Goal: Communication & Community: Answer question/provide support

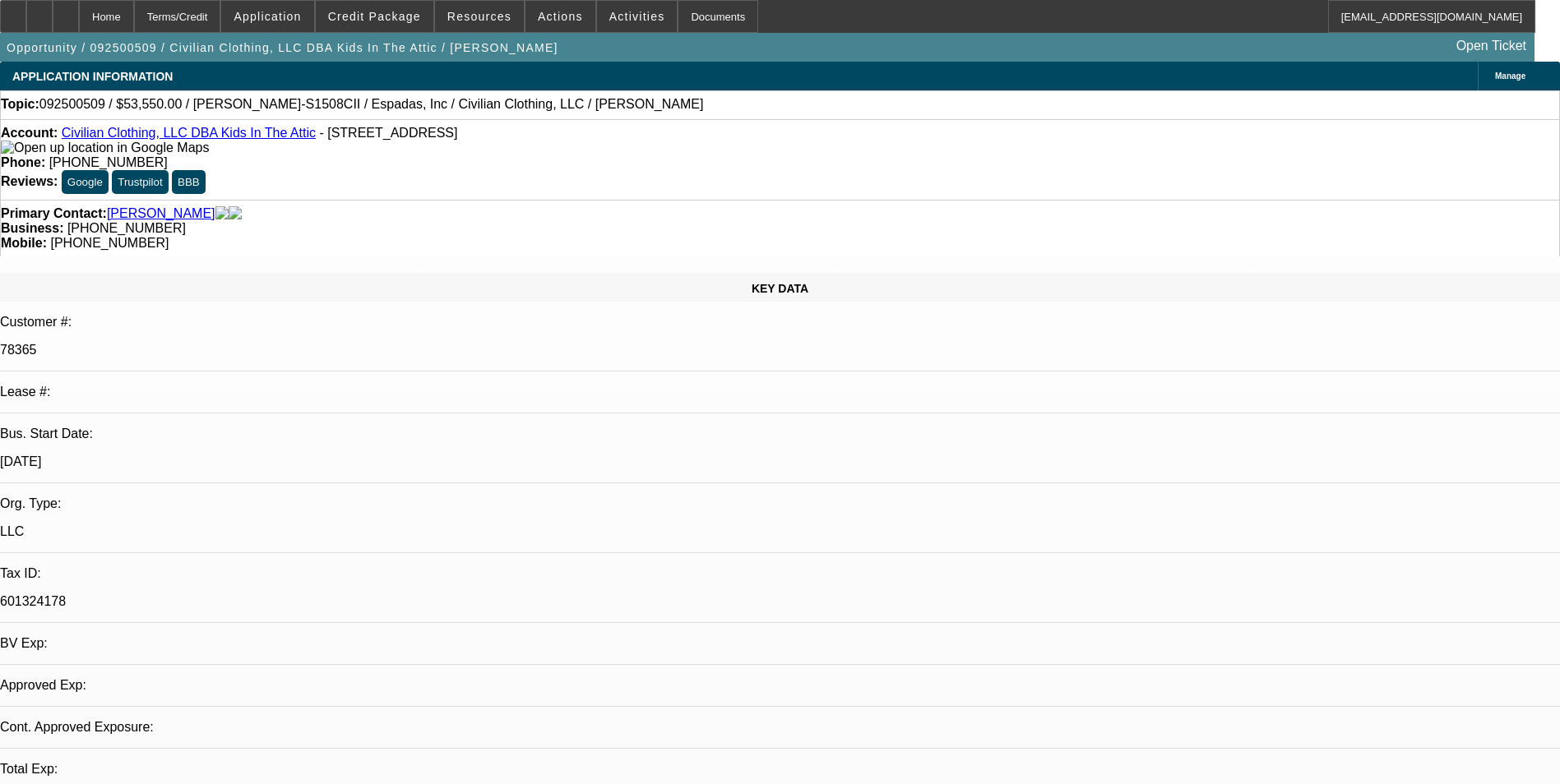
select select "0.15"
select select "2"
select select "0"
select select "1"
select select "2"
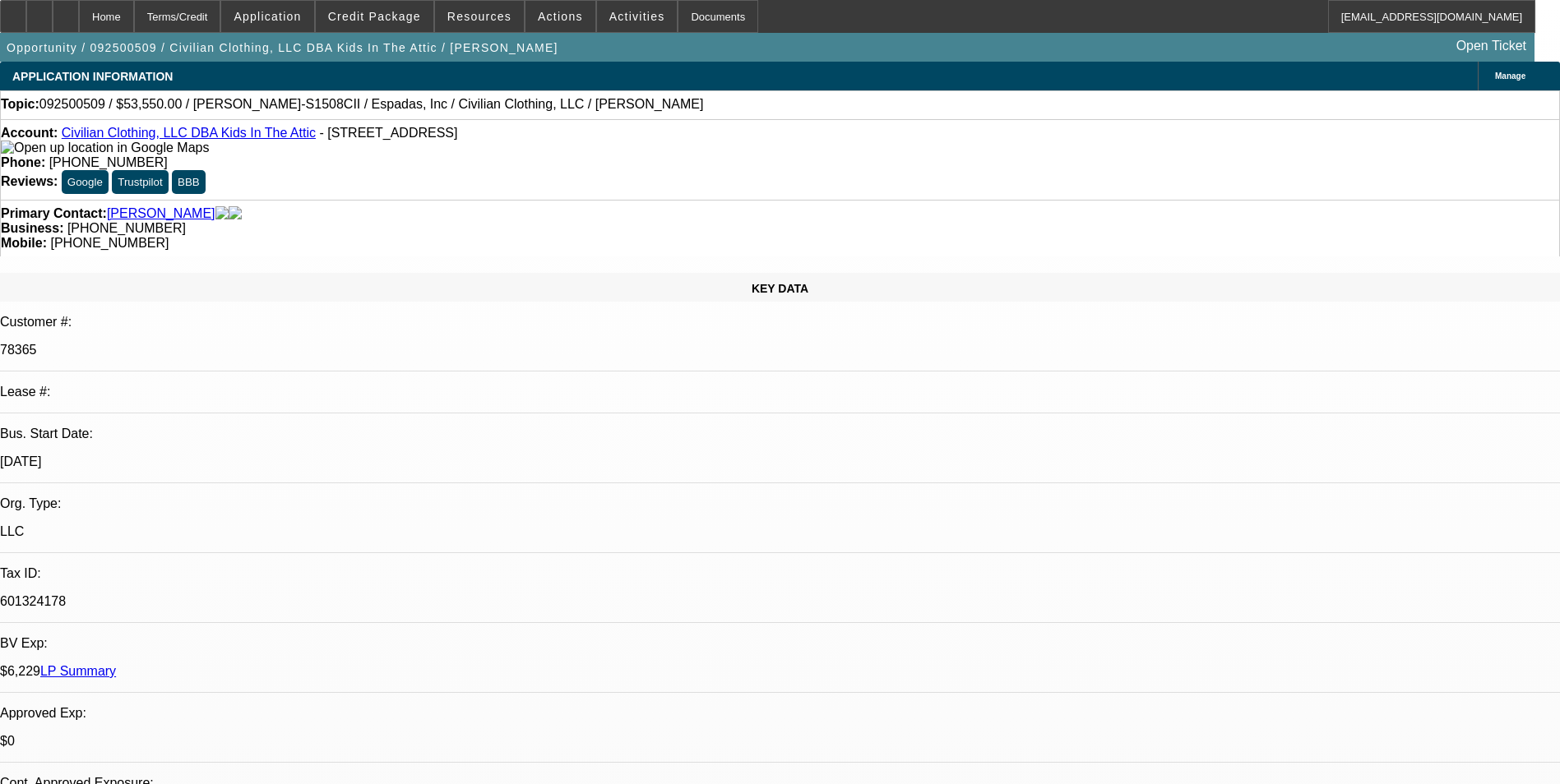
select select "2"
radio input "true"
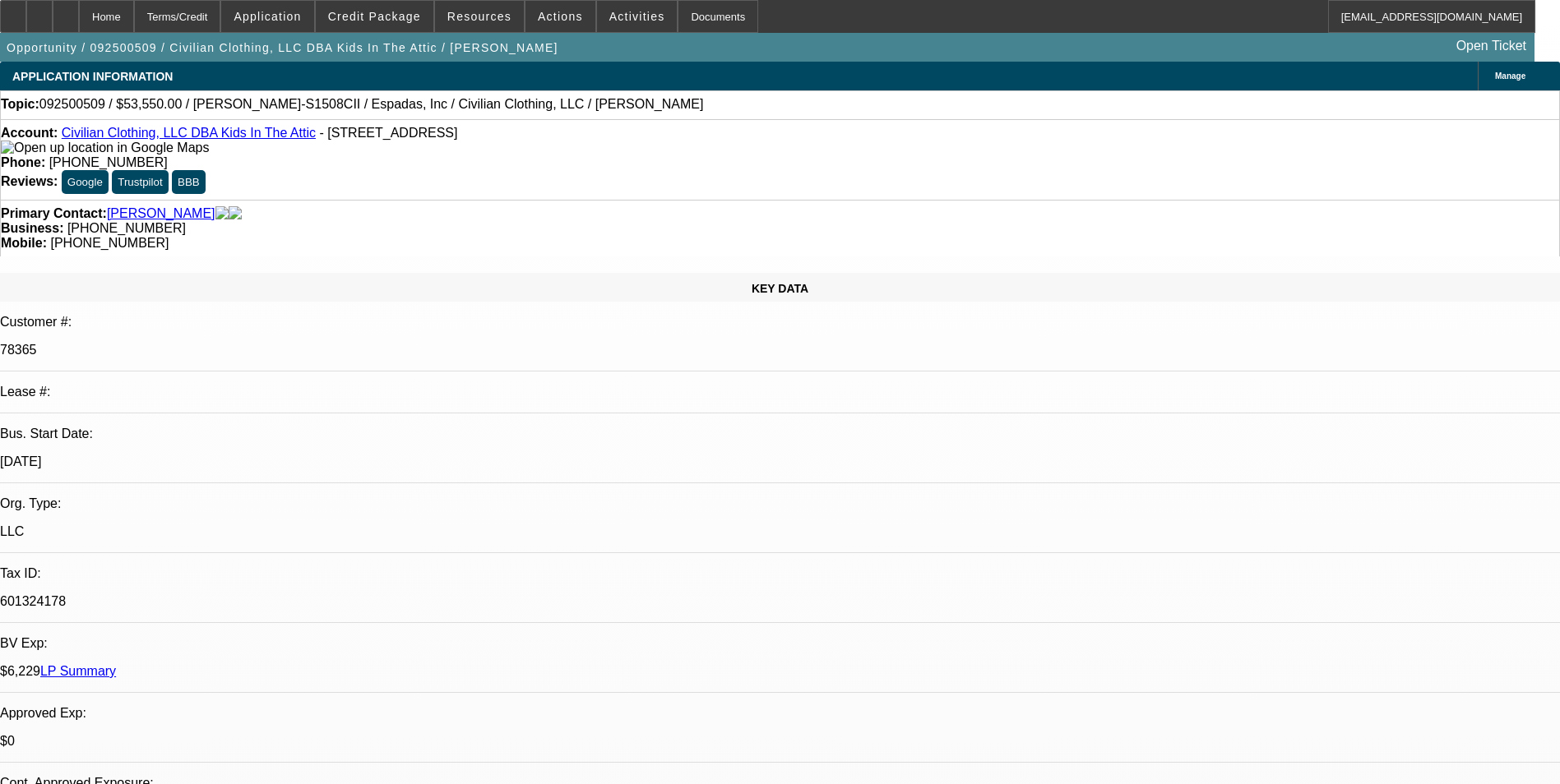
drag, startPoint x: 1339, startPoint y: 314, endPoint x: 1042, endPoint y: 284, distance: 298.5
type textarea "payment history- current till 30 slow/ Back in [DATE], did skip July payment (A…"
radio input "false"
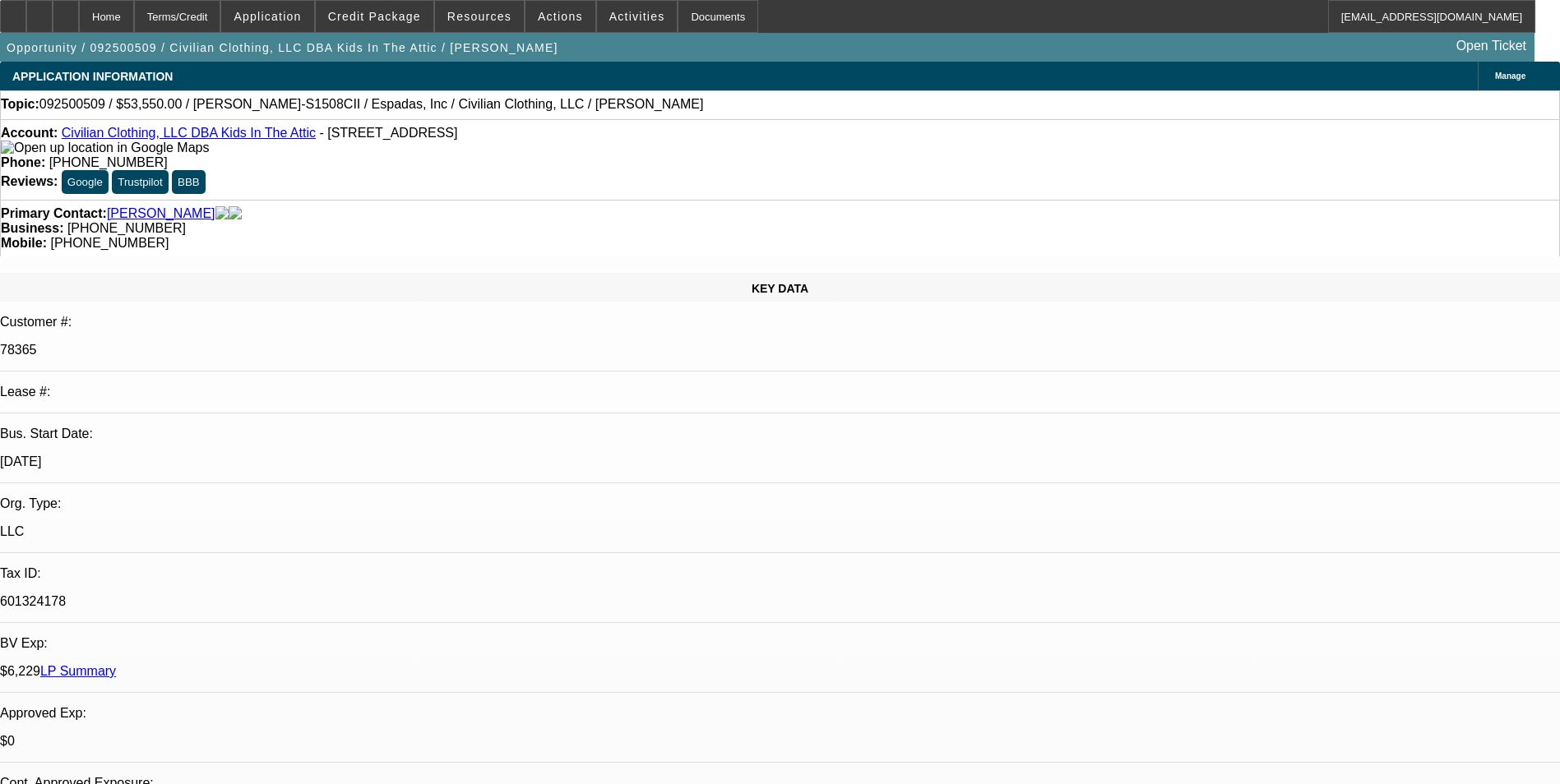
radio input "true"
select select "0.15"
select select "2"
select select "0"
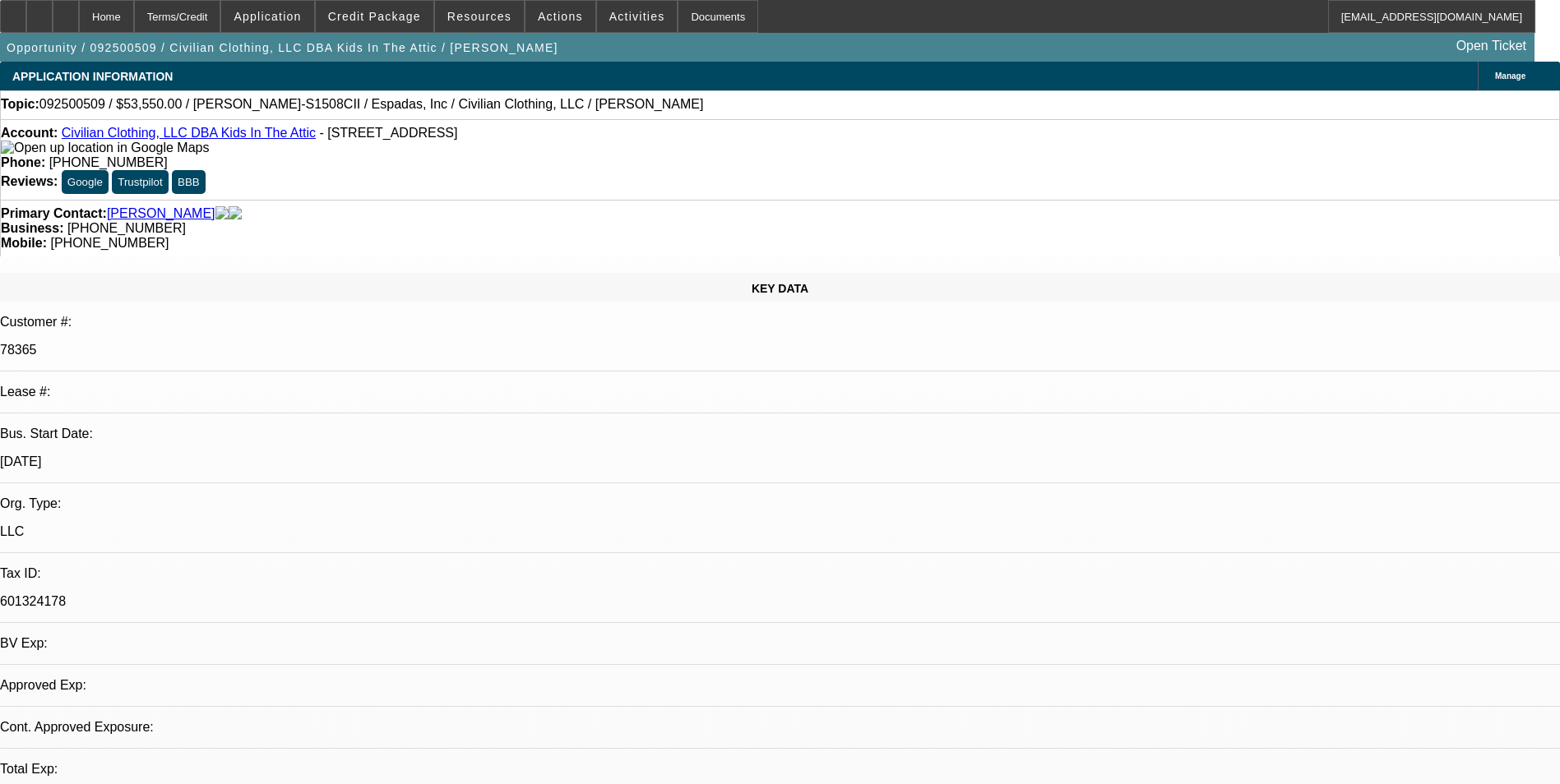
select select "2"
select select "0.15"
select select "2"
select select "0"
select select "1"
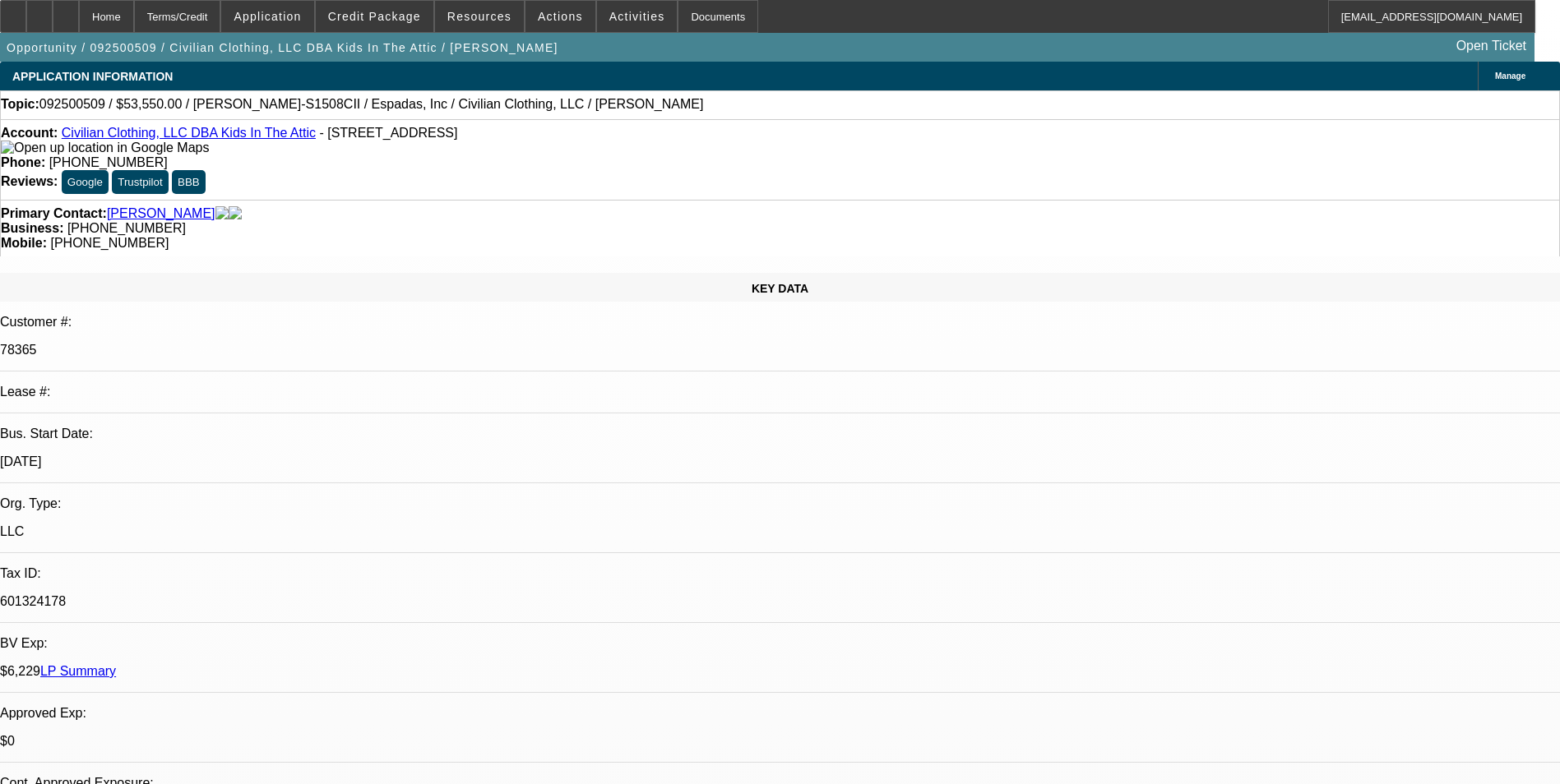
select select "2"
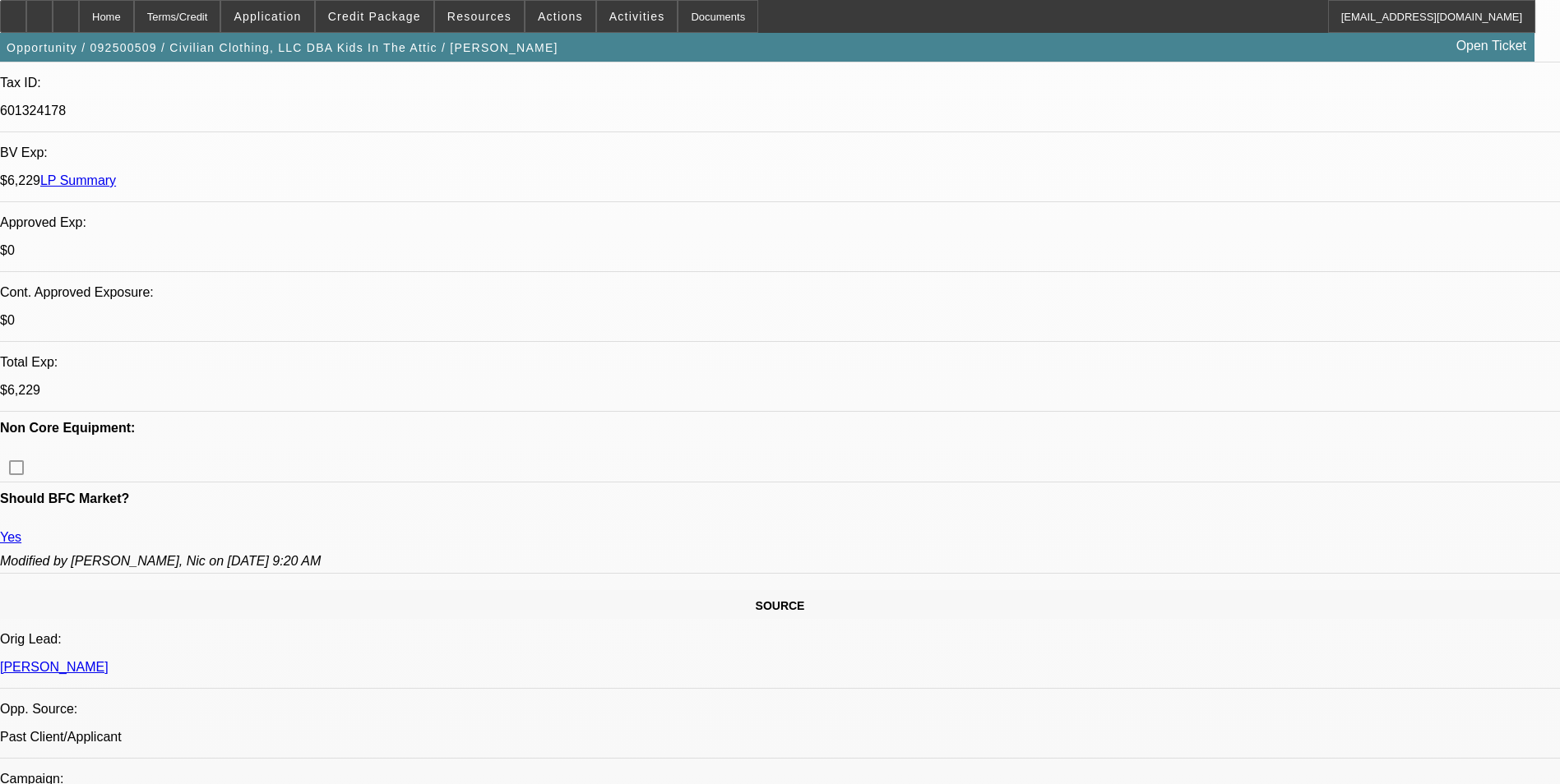
scroll to position [493, 0]
